Goal: Information Seeking & Learning: Compare options

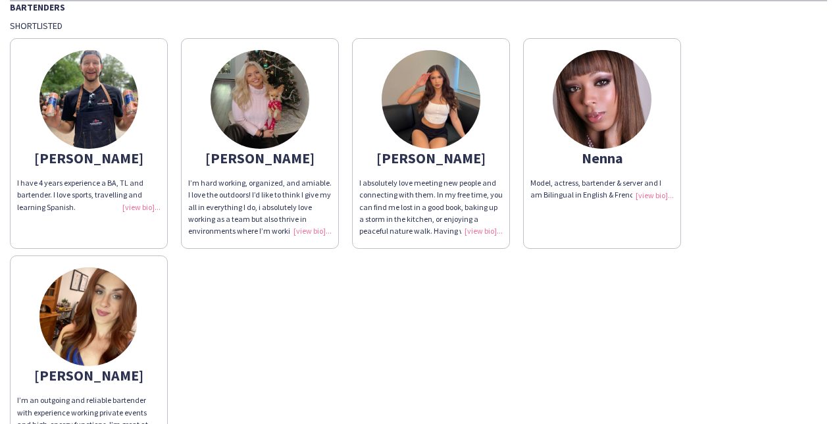
scroll to position [55, 0]
click at [421, 153] on div "[PERSON_NAME]" at bounding box center [431, 159] width 144 height 12
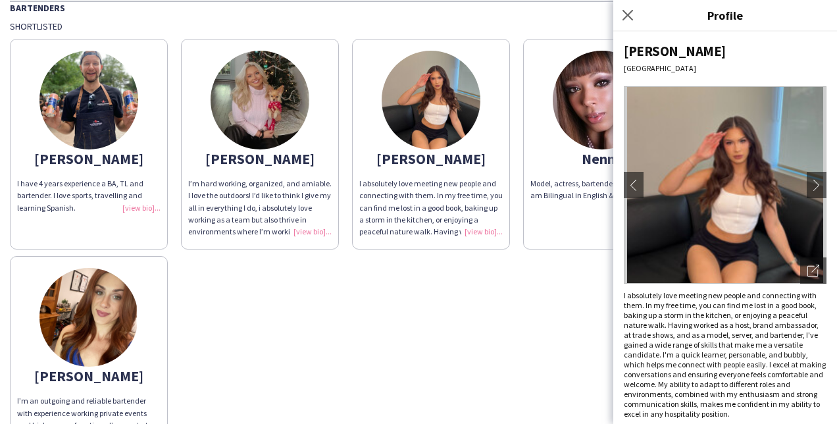
click at [715, 167] on img at bounding box center [725, 185] width 203 height 198
click at [808, 271] on icon "Open photos pop-in" at bounding box center [814, 271] width 12 height 12
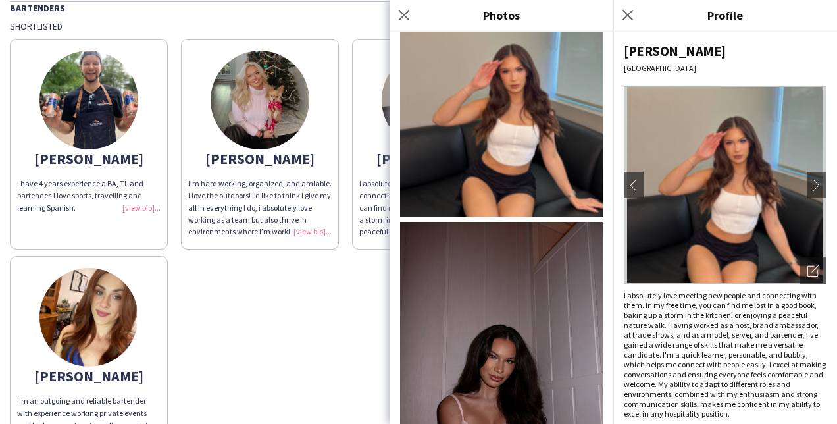
scroll to position [0, 0]
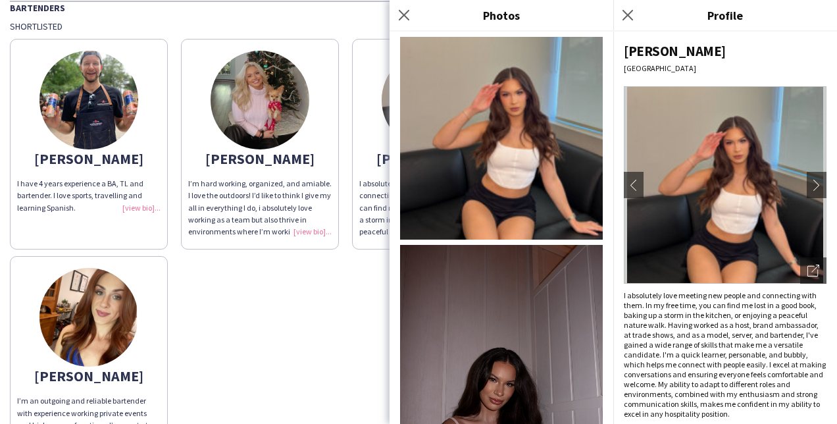
click at [507, 309] on img at bounding box center [501, 397] width 203 height 304
click at [346, 267] on div "[PERSON_NAME] I have 4 years experience a BA, TL and bartender. I love sports, …" at bounding box center [419, 249] width 818 height 435
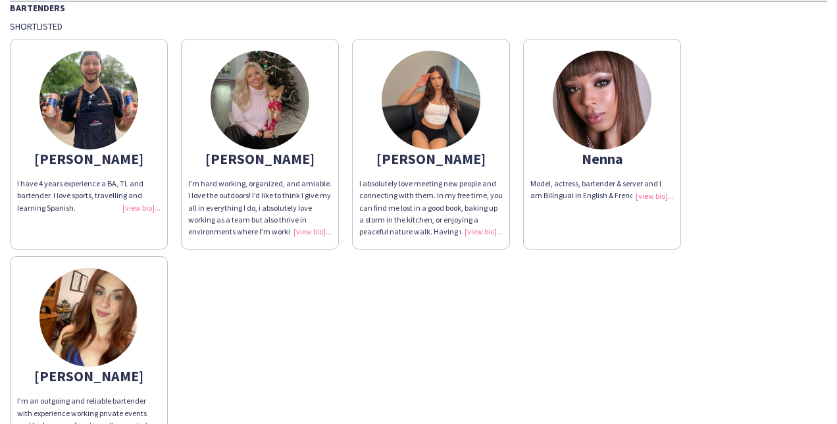
click at [610, 120] on img at bounding box center [602, 100] width 99 height 99
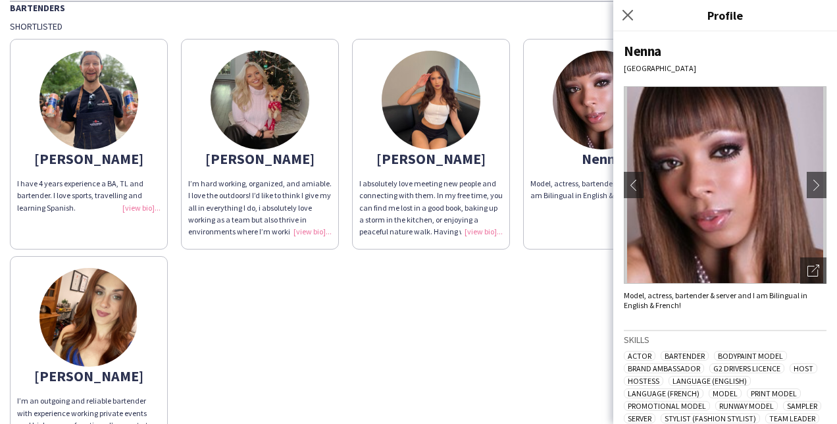
click at [719, 198] on img at bounding box center [725, 185] width 203 height 198
click at [808, 269] on icon "Open photos pop-in" at bounding box center [814, 271] width 12 height 12
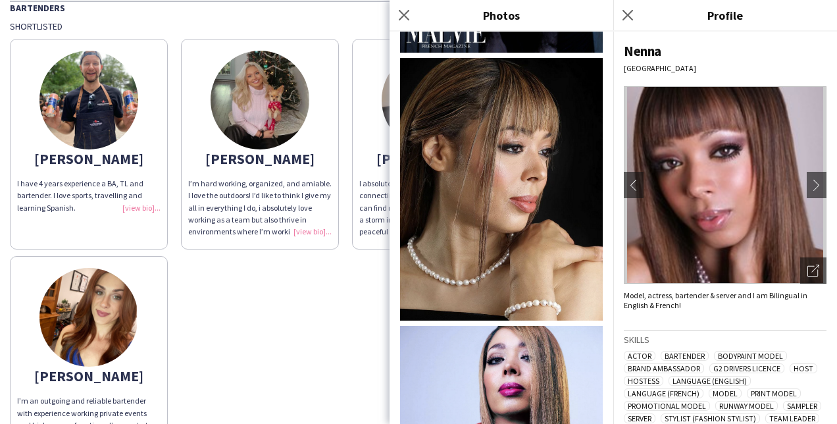
scroll to position [1421, 0]
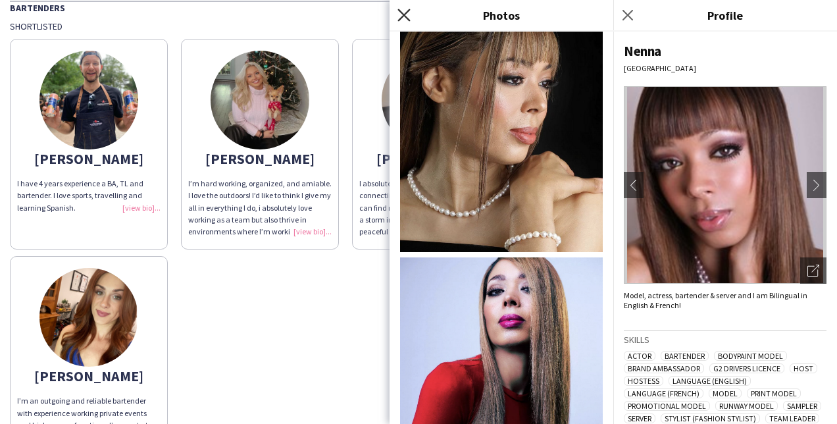
click at [404, 11] on icon "Close pop-in" at bounding box center [404, 15] width 13 height 13
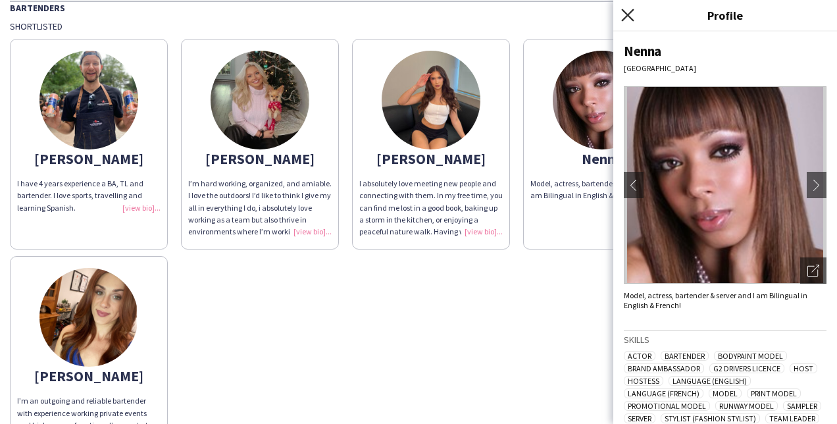
click at [629, 12] on icon "Close pop-in" at bounding box center [627, 15] width 13 height 13
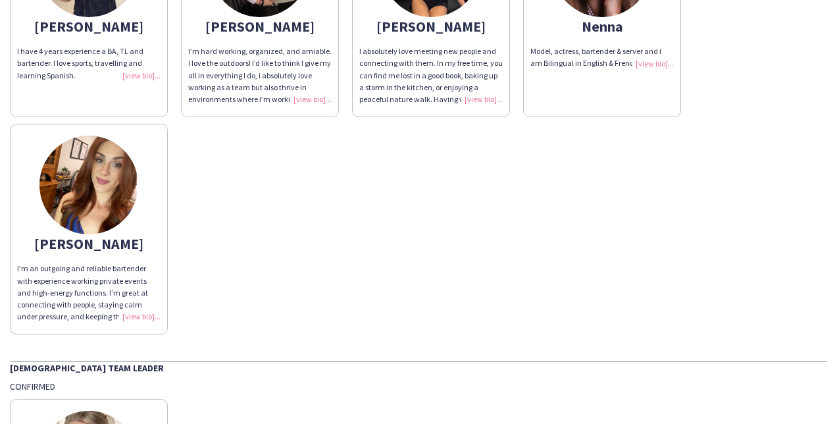
scroll to position [194, 0]
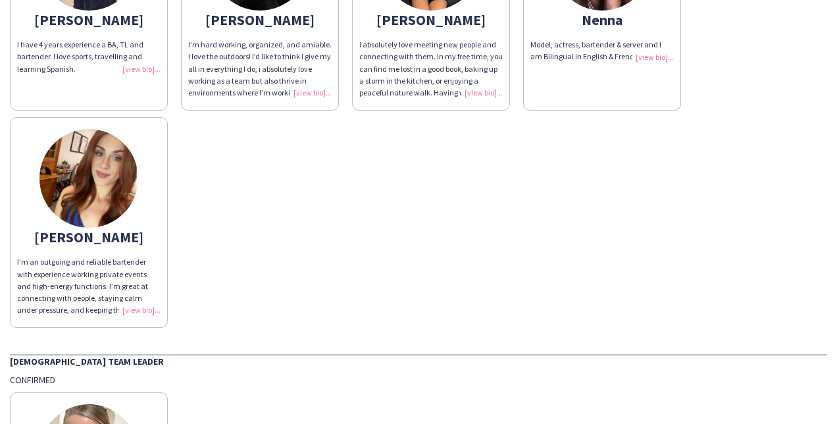
click at [272, 286] on div "[PERSON_NAME] I have 4 years experience a BA, TL and bartender. I love sports, …" at bounding box center [419, 110] width 818 height 435
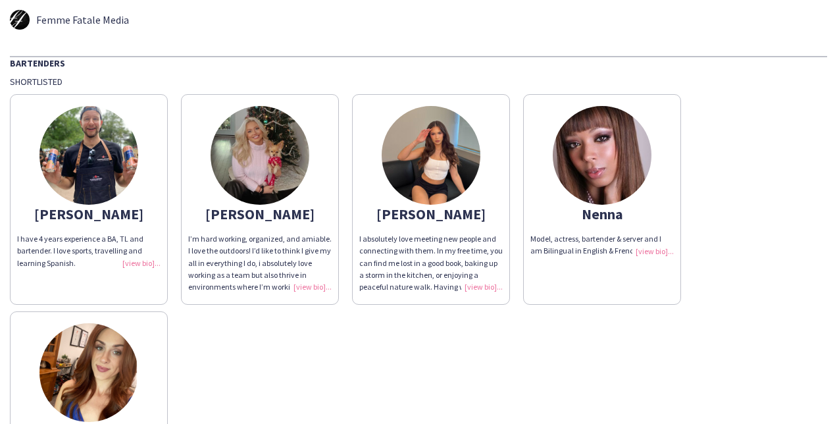
click at [263, 186] on img at bounding box center [260, 155] width 99 height 99
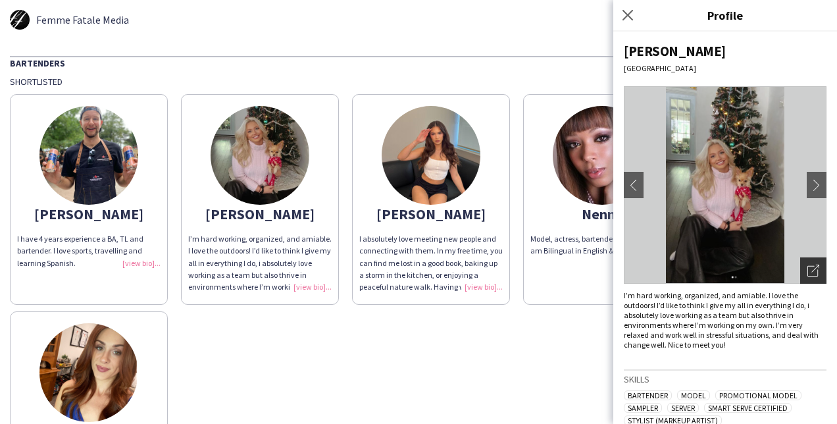
click at [812, 269] on icon at bounding box center [816, 269] width 8 height 8
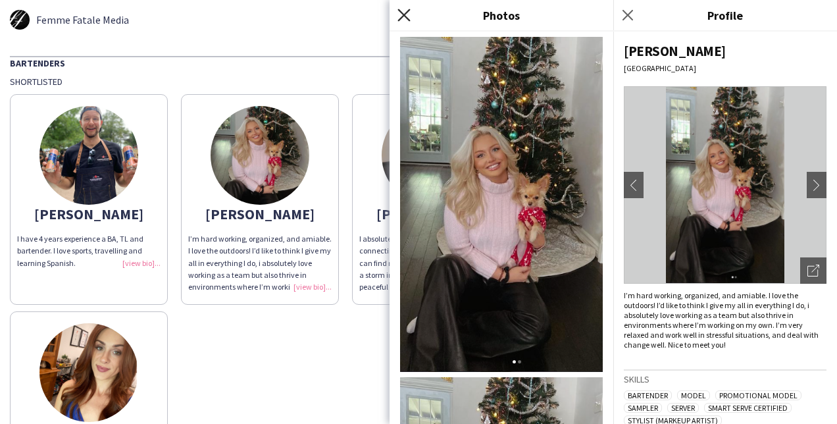
click at [405, 14] on icon at bounding box center [404, 15] width 13 height 13
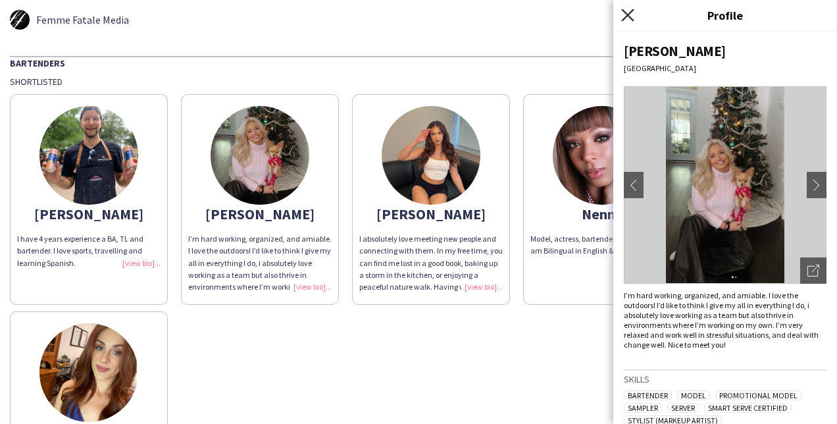
click at [628, 13] on icon "Close pop-in" at bounding box center [627, 15] width 13 height 13
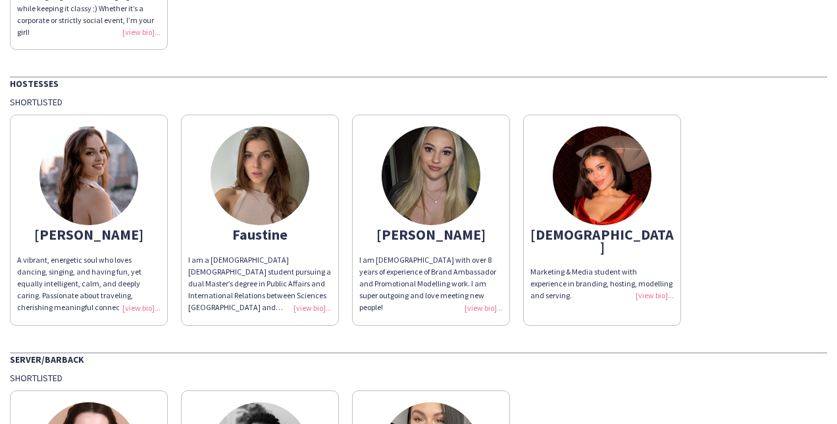
scroll to position [736, 0]
click at [444, 182] on img at bounding box center [431, 175] width 99 height 99
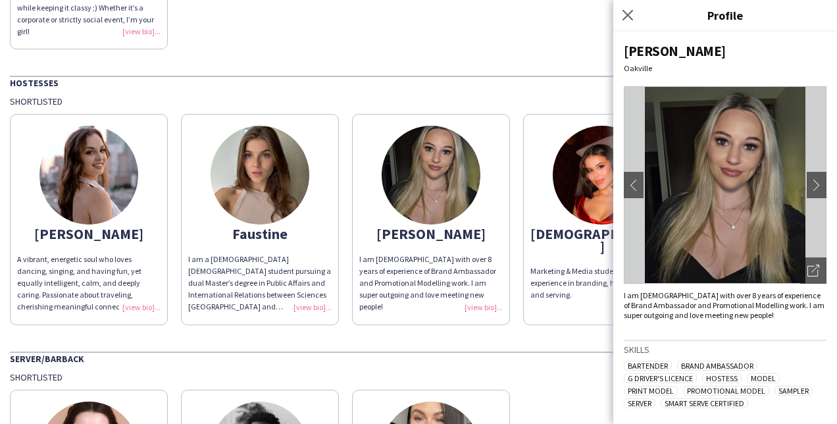
click at [749, 189] on img at bounding box center [725, 185] width 203 height 198
click at [808, 267] on icon "Open photos pop-in" at bounding box center [814, 271] width 12 height 12
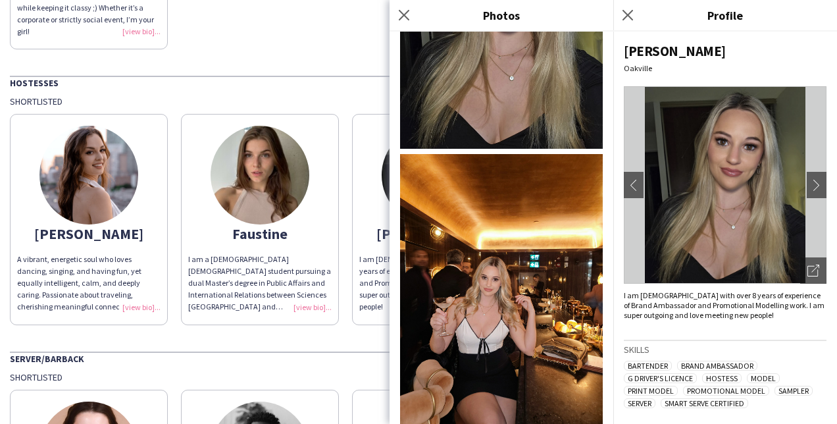
scroll to position [2943, 0]
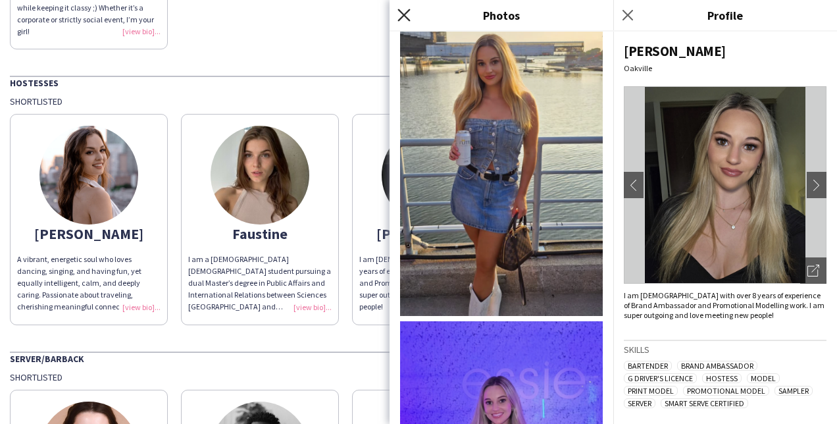
click at [408, 13] on icon "Close pop-in" at bounding box center [404, 15] width 13 height 13
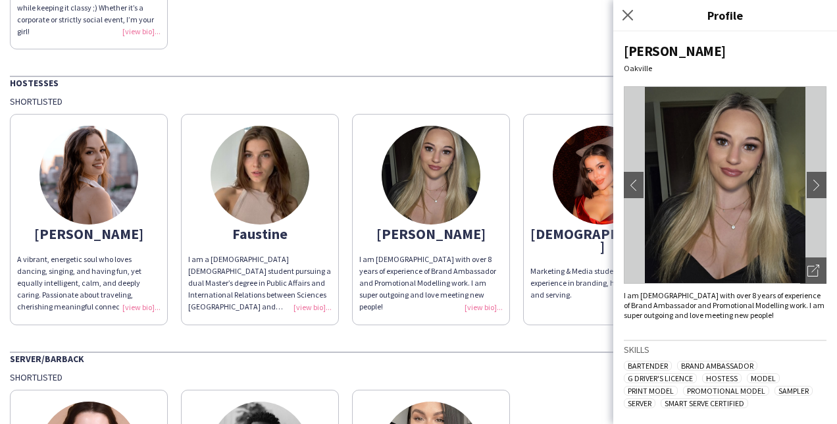
click at [608, 185] on img at bounding box center [602, 175] width 99 height 99
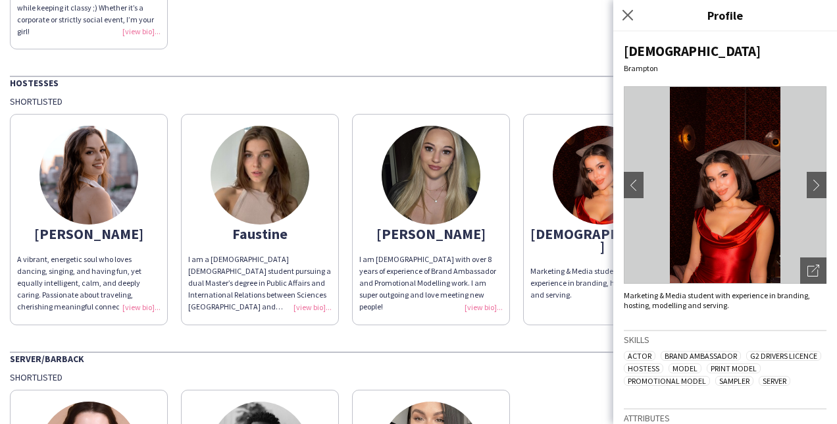
click at [741, 227] on img at bounding box center [725, 185] width 203 height 198
click at [808, 266] on icon at bounding box center [813, 271] width 11 height 11
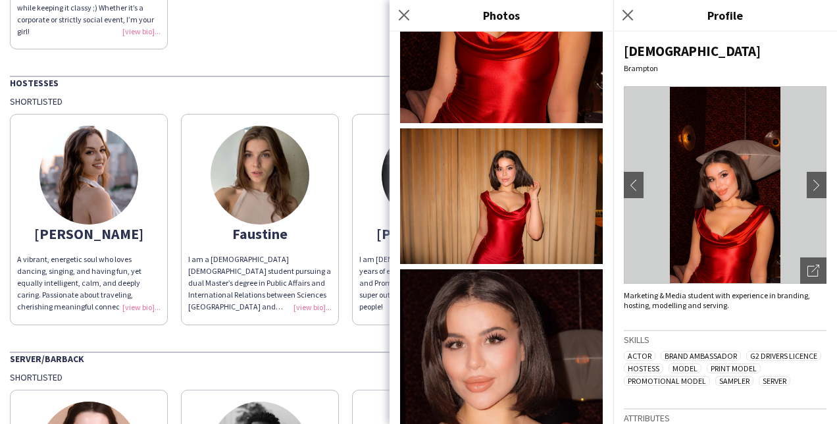
scroll to position [1082, 0]
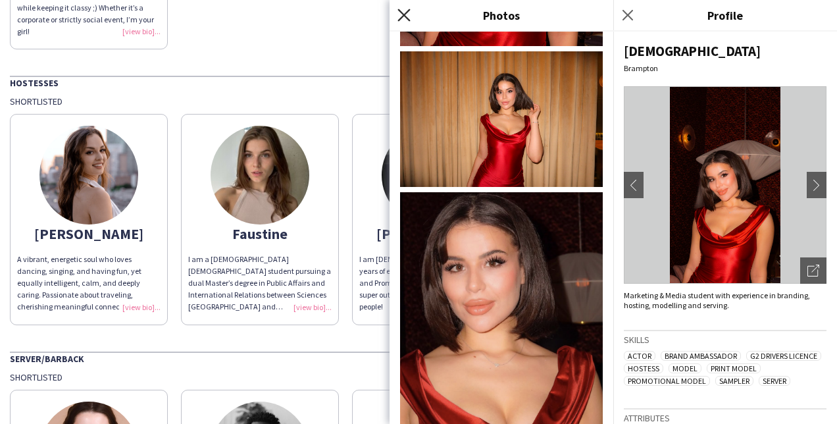
click at [409, 21] on icon at bounding box center [404, 15] width 13 height 13
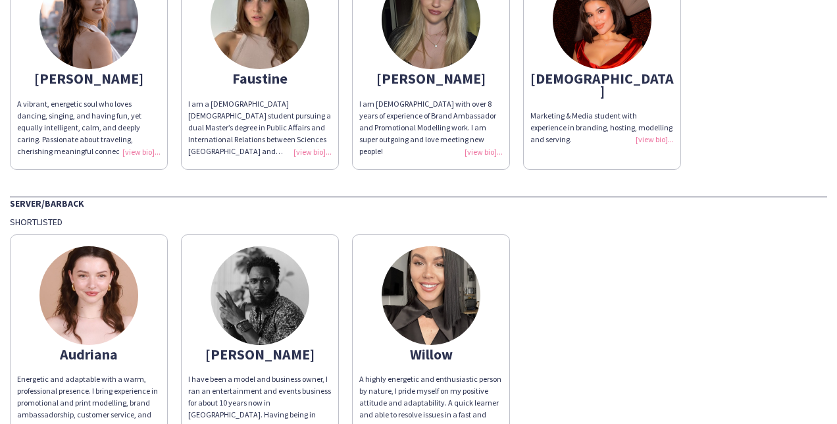
scroll to position [971, 0]
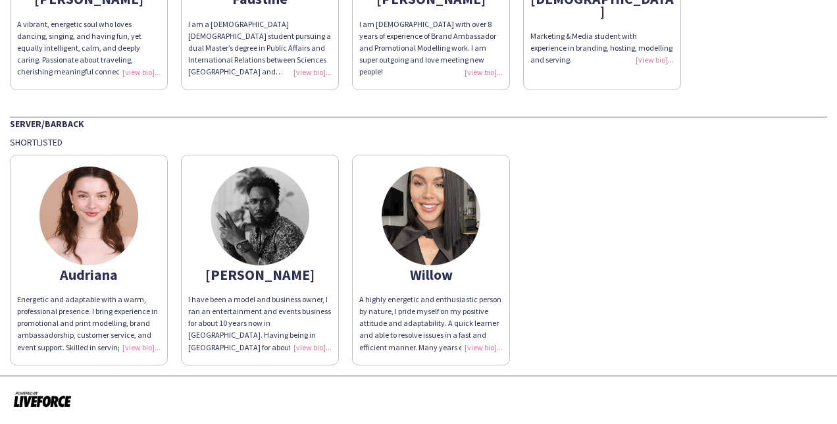
click at [438, 201] on img at bounding box center [431, 216] width 99 height 99
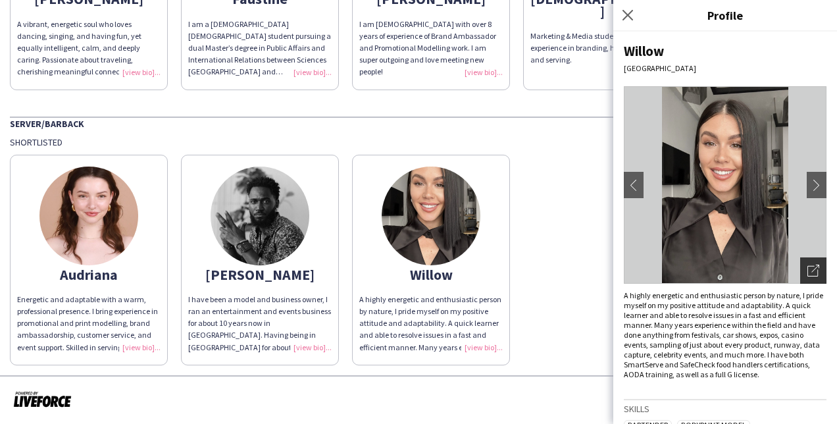
click at [801, 263] on div "Open photos pop-in" at bounding box center [814, 270] width 26 height 26
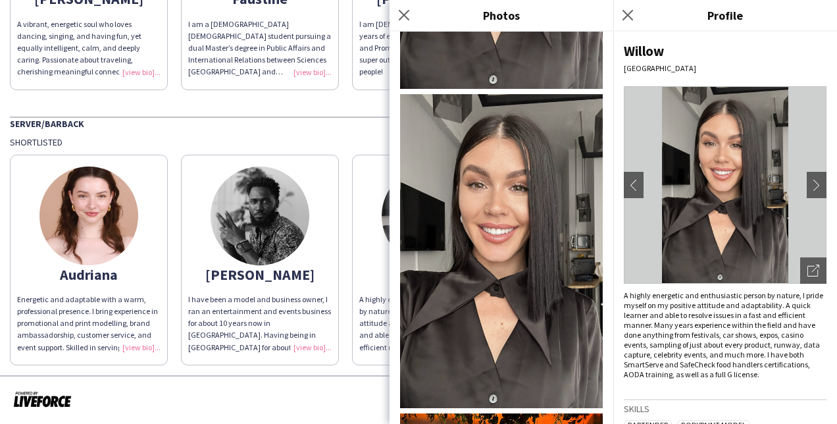
scroll to position [0, 0]
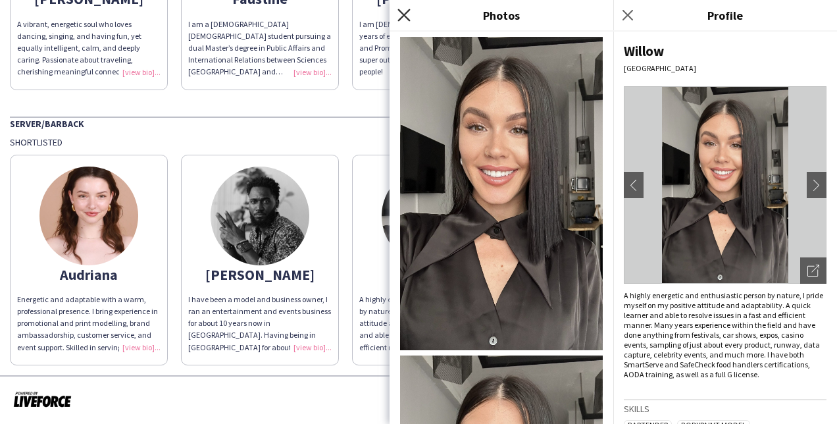
click at [404, 13] on icon "Close pop-in" at bounding box center [404, 15] width 13 height 13
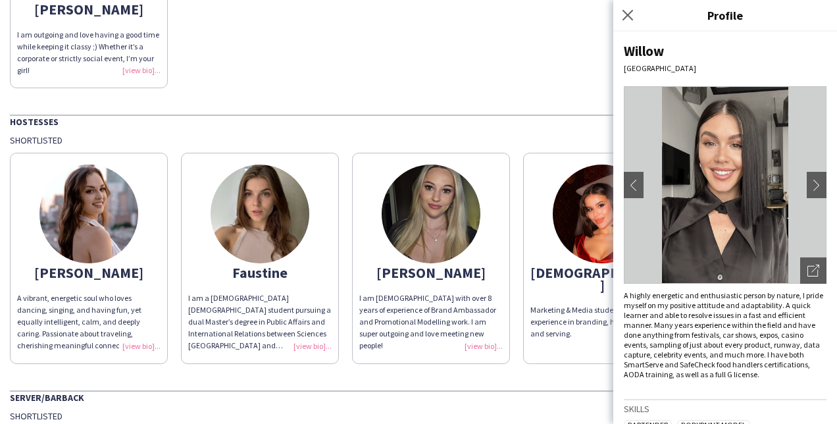
scroll to position [697, 0]
click at [283, 201] on img at bounding box center [260, 214] width 99 height 99
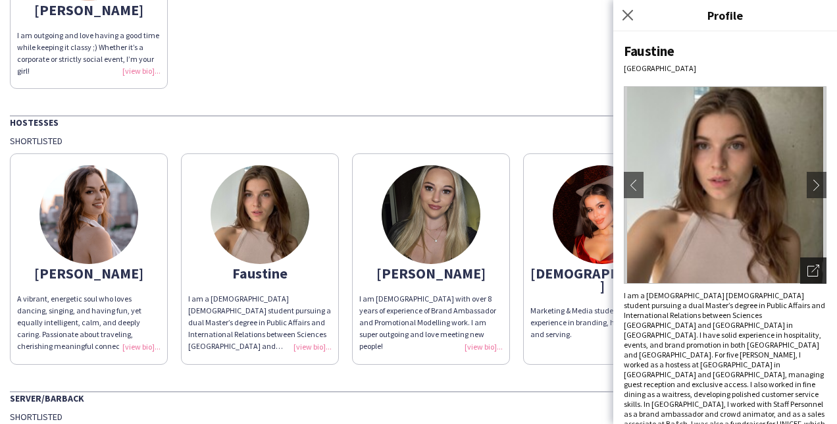
click at [808, 269] on icon "Open photos pop-in" at bounding box center [814, 271] width 12 height 12
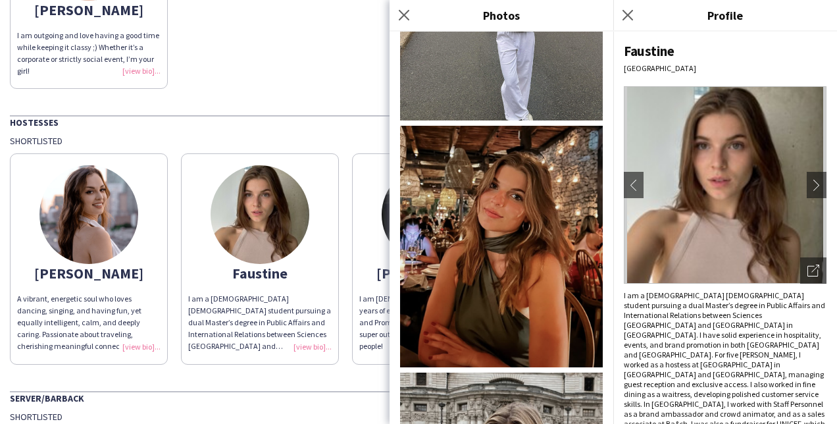
scroll to position [1062, 0]
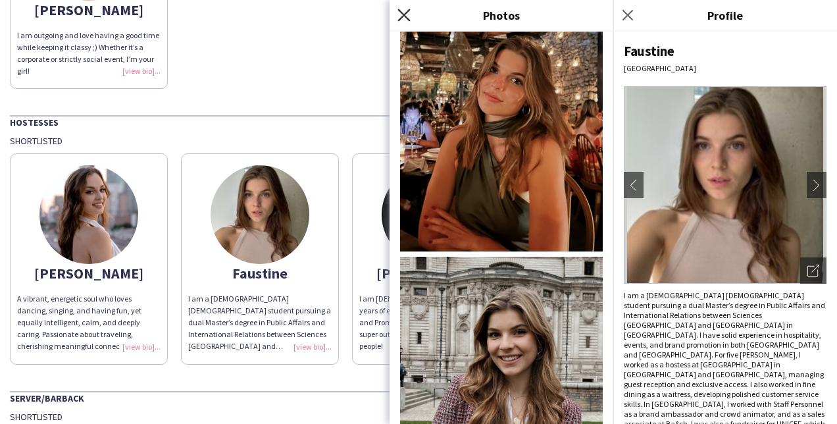
click at [400, 9] on icon "Close pop-in" at bounding box center [404, 15] width 13 height 13
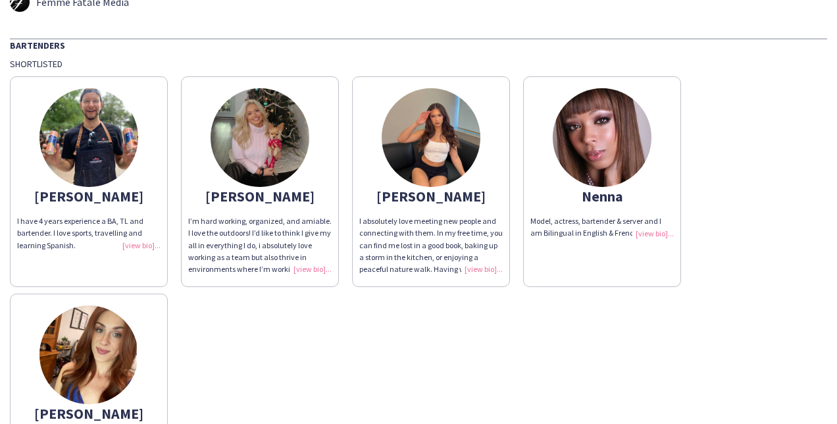
scroll to position [16, 0]
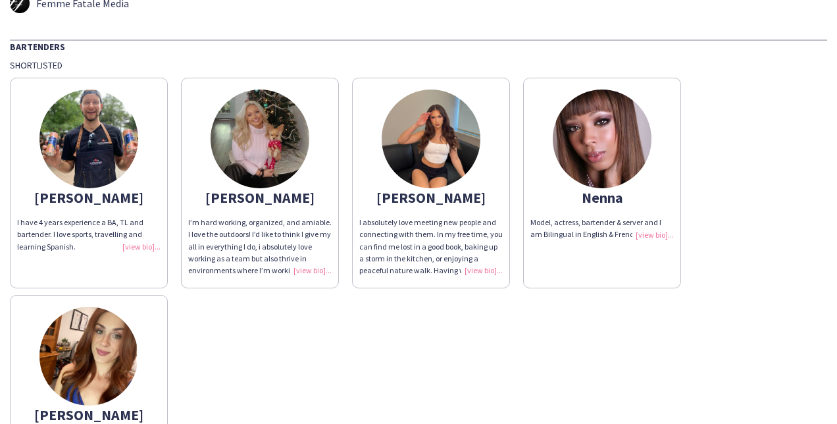
click at [92, 146] on img at bounding box center [89, 139] width 99 height 99
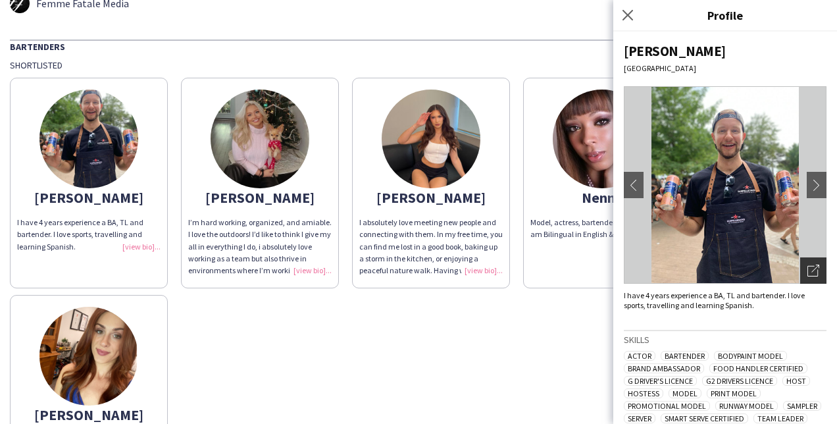
click at [808, 273] on icon "Open photos pop-in" at bounding box center [814, 271] width 12 height 12
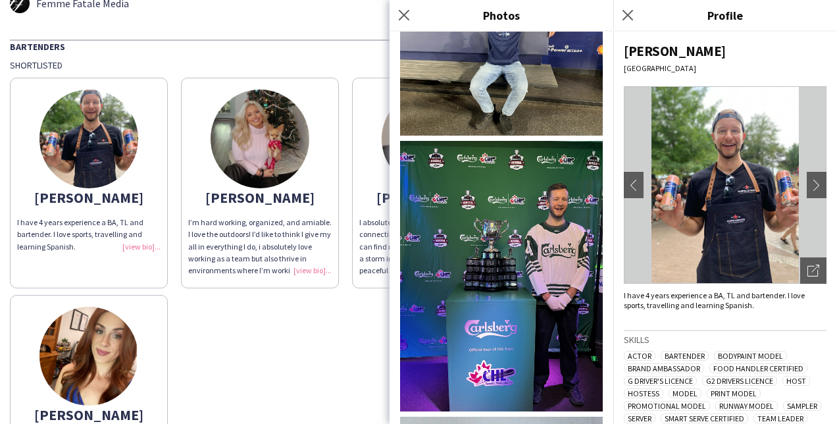
scroll to position [743, 0]
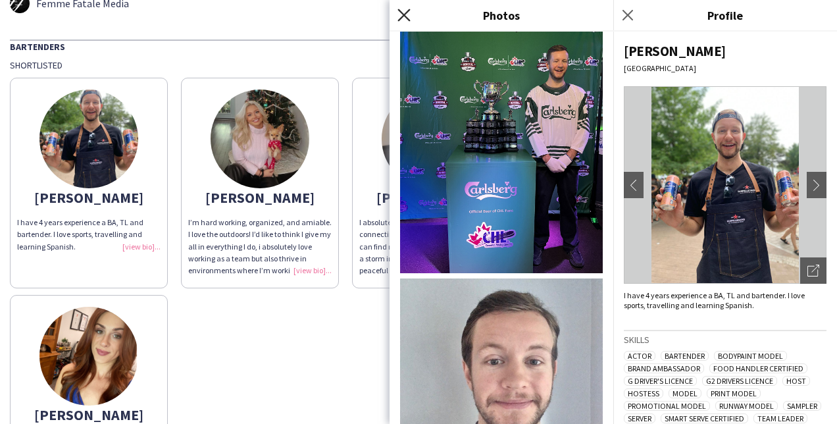
click at [407, 13] on icon at bounding box center [404, 15] width 13 height 13
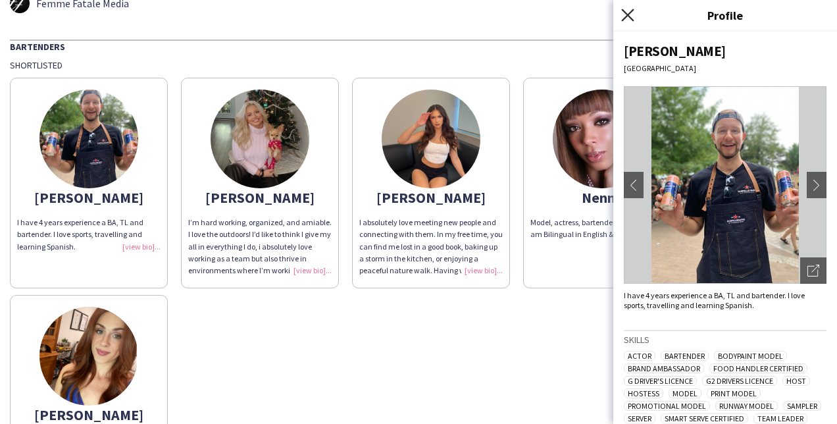
click at [624, 15] on icon "Close pop-in" at bounding box center [627, 15] width 13 height 13
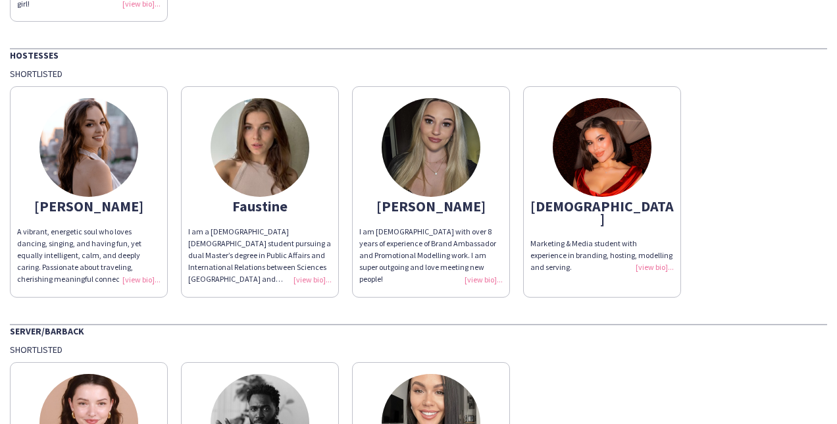
scroll to position [938, 0]
